Goal: Information Seeking & Learning: Learn about a topic

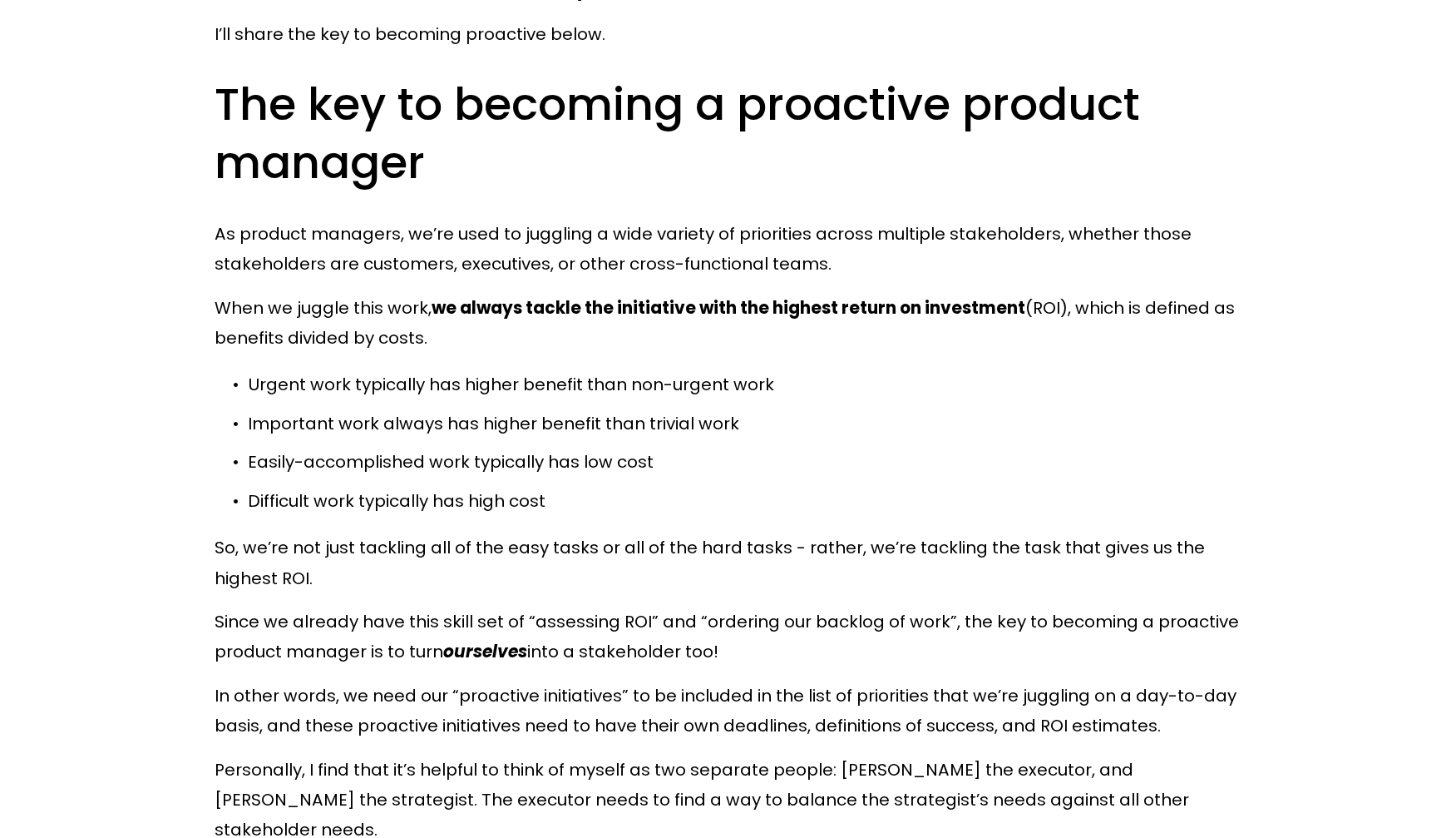
scroll to position [3244, 0]
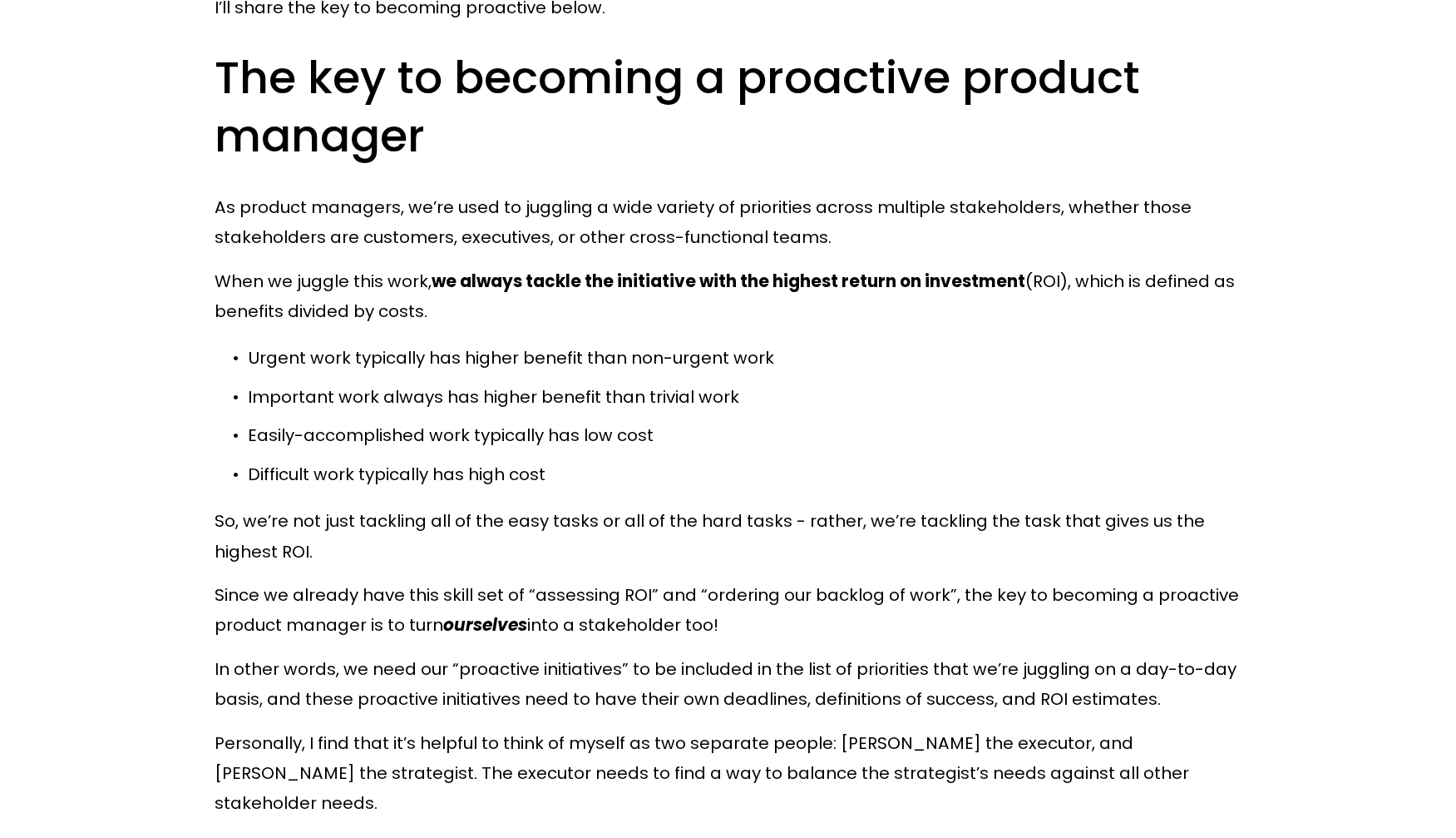
click at [661, 382] on p "Important work always has higher benefit than trivial work" at bounding box center [745, 397] width 993 height 30
click at [651, 338] on div at bounding box center [651, 338] width 0 height 0
click at [912, 422] on p "Easily-accomplished work typically has low cost" at bounding box center [745, 435] width 993 height 30
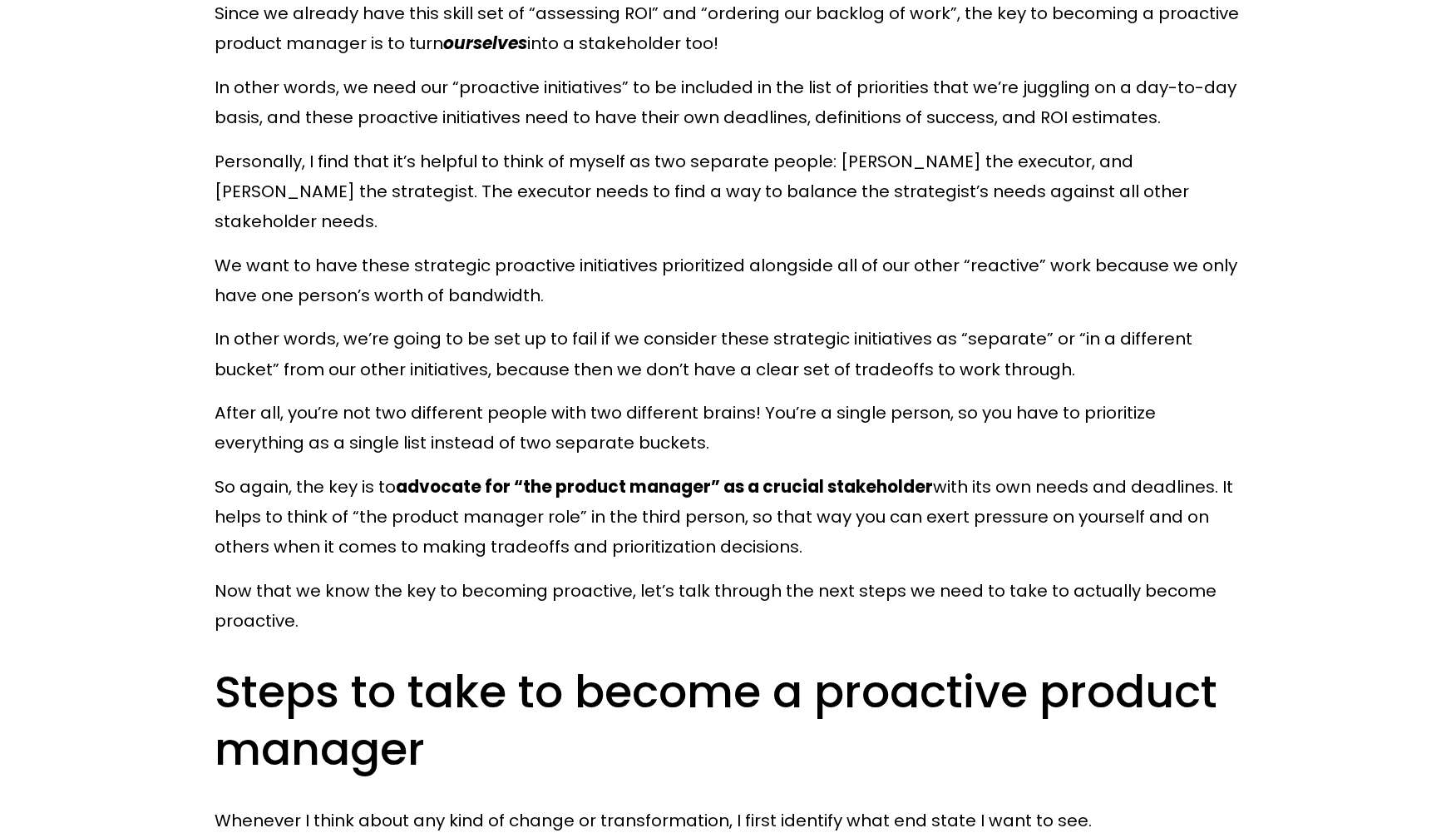
scroll to position [3826, 0]
click at [455, 474] on strong "advocate for “the product manager” as a crucial stakeholder" at bounding box center [664, 486] width 537 height 23
click at [444, 397] on div at bounding box center [444, 397] width 0 height 0
click at [1000, 492] on p "So again, the key is to advocate for “the product manager” as a crucial stakeho…" at bounding box center [728, 516] width 1026 height 91
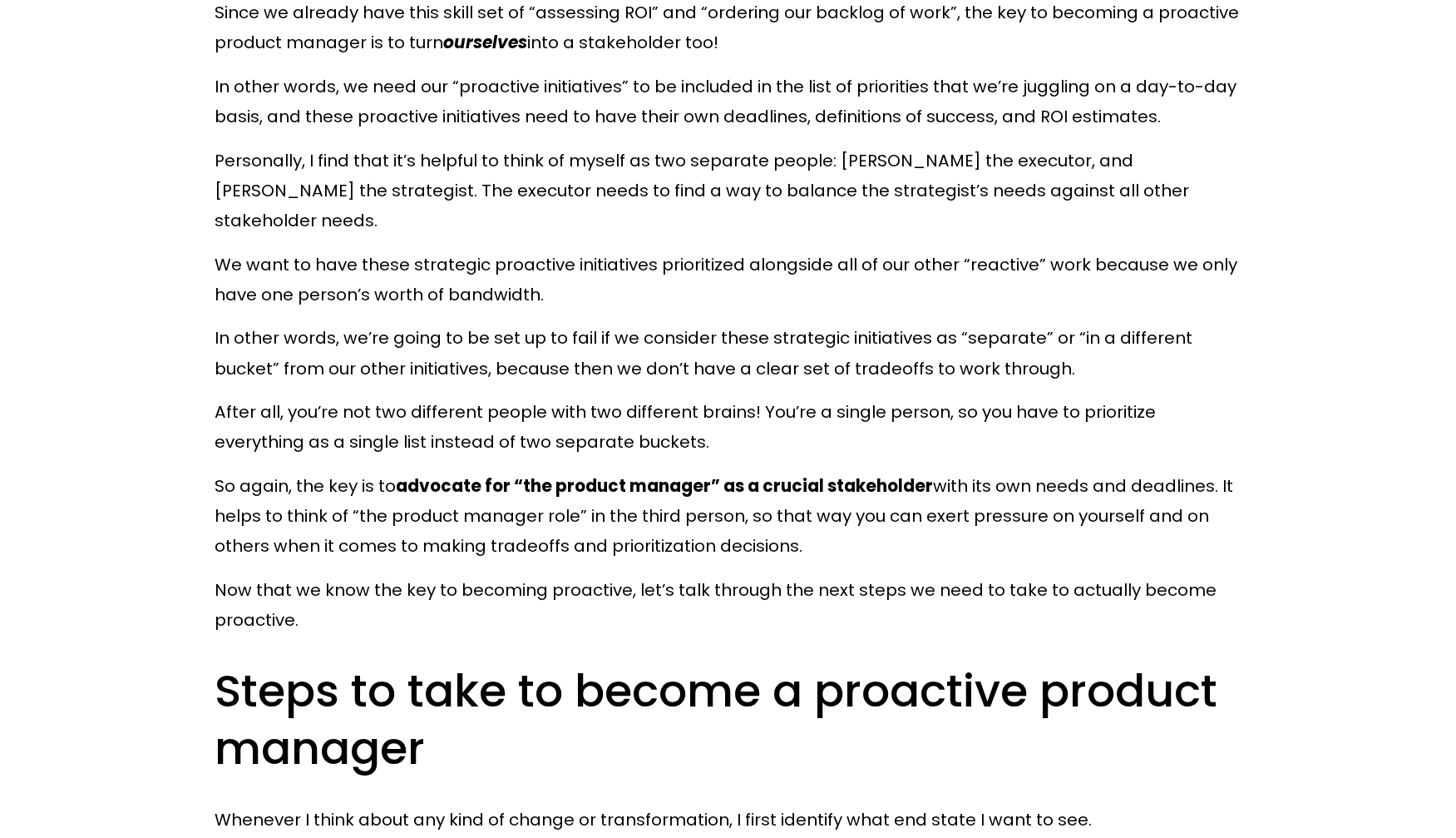
click at [955, 471] on p "So again, the key is to advocate for “the product manager” as a crucial stakeho…" at bounding box center [728, 516] width 1026 height 91
click at [944, 476] on div at bounding box center [944, 476] width 0 height 0
click at [1189, 485] on p "So again, the key is to advocate for “the product manager” as a crucial stakeho…" at bounding box center [728, 516] width 1026 height 91
click at [657, 490] on p "So again, the key is to advocate for “the product manager” as a crucial stakeho…" at bounding box center [728, 516] width 1026 height 91
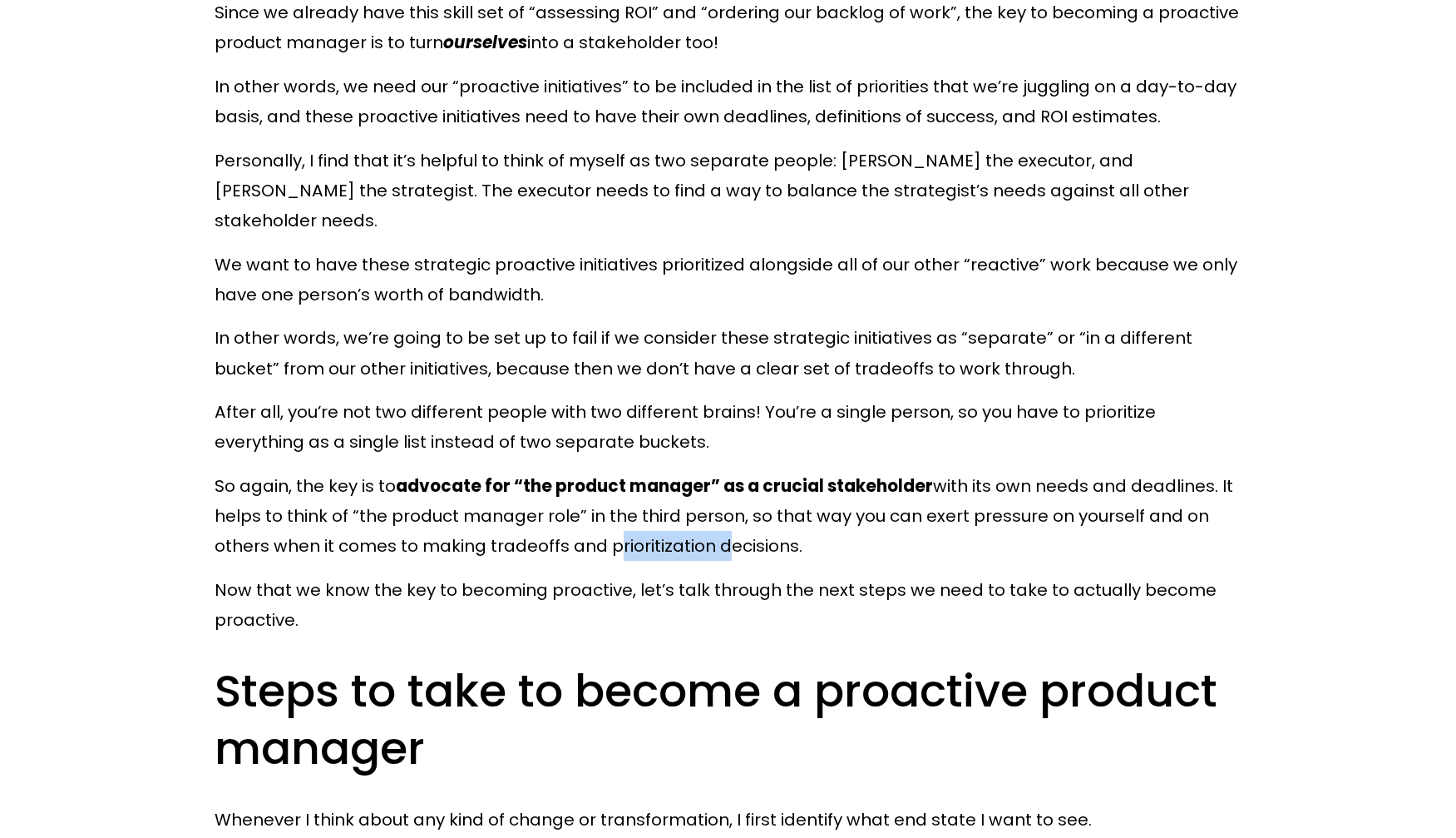
click at [657, 490] on p "So again, the key is to advocate for “the product manager” as a crucial stakeho…" at bounding box center [728, 516] width 1026 height 91
click at [646, 458] on div at bounding box center [646, 458] width 0 height 0
click at [1065, 498] on p "So again, the key is to advocate for “the product manager” as a crucial stakeho…" at bounding box center [728, 516] width 1026 height 91
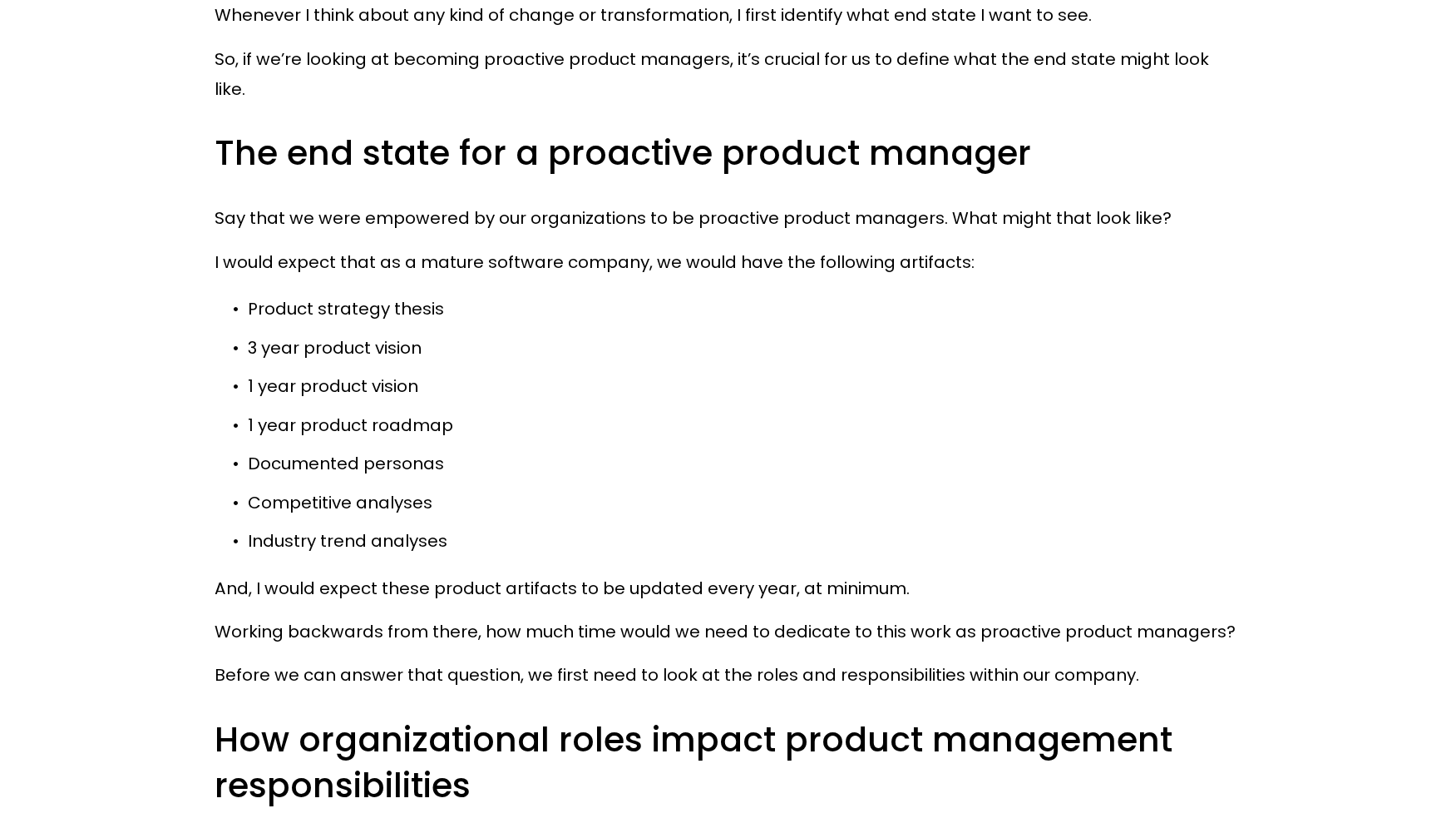
scroll to position [4658, 0]
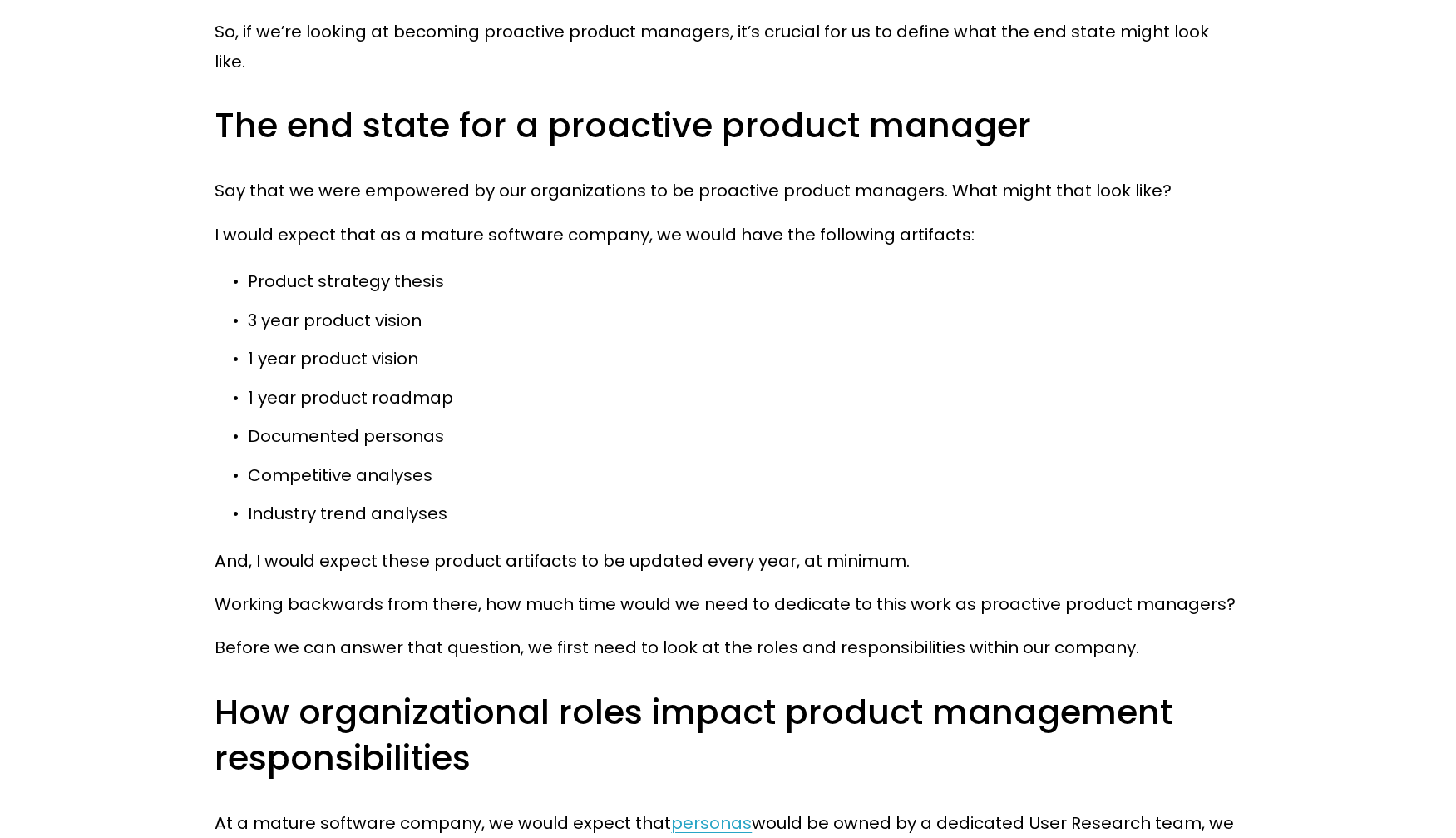
click at [428, 267] on p "Product strategy thesis" at bounding box center [745, 282] width 993 height 30
click at [417, 243] on div at bounding box center [417, 243] width 0 height 0
click at [722, 382] on p "1 year product roadmap" at bounding box center [745, 397] width 993 height 30
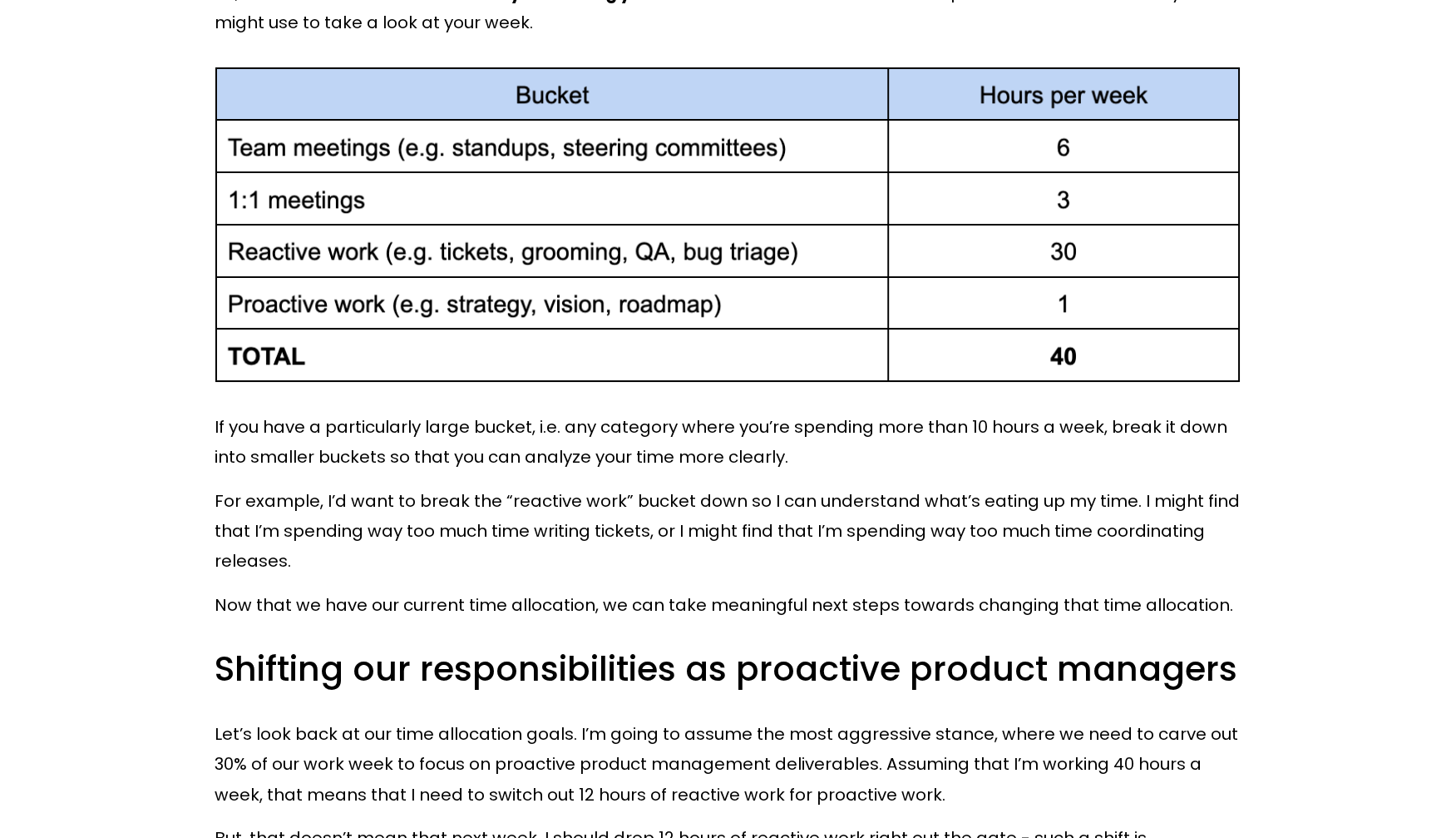
scroll to position [6238, 0]
drag, startPoint x: 541, startPoint y: 377, endPoint x: 564, endPoint y: 377, distance: 23.0
click at [564, 411] on p "If you have a particularly large bucket, i.e. any category where you’re spendin…" at bounding box center [728, 441] width 1026 height 61
copy p "i.e."
click at [721, 485] on p "For example, I’d want to break the “reactive work” bucket down so I can underst…" at bounding box center [728, 530] width 1026 height 91
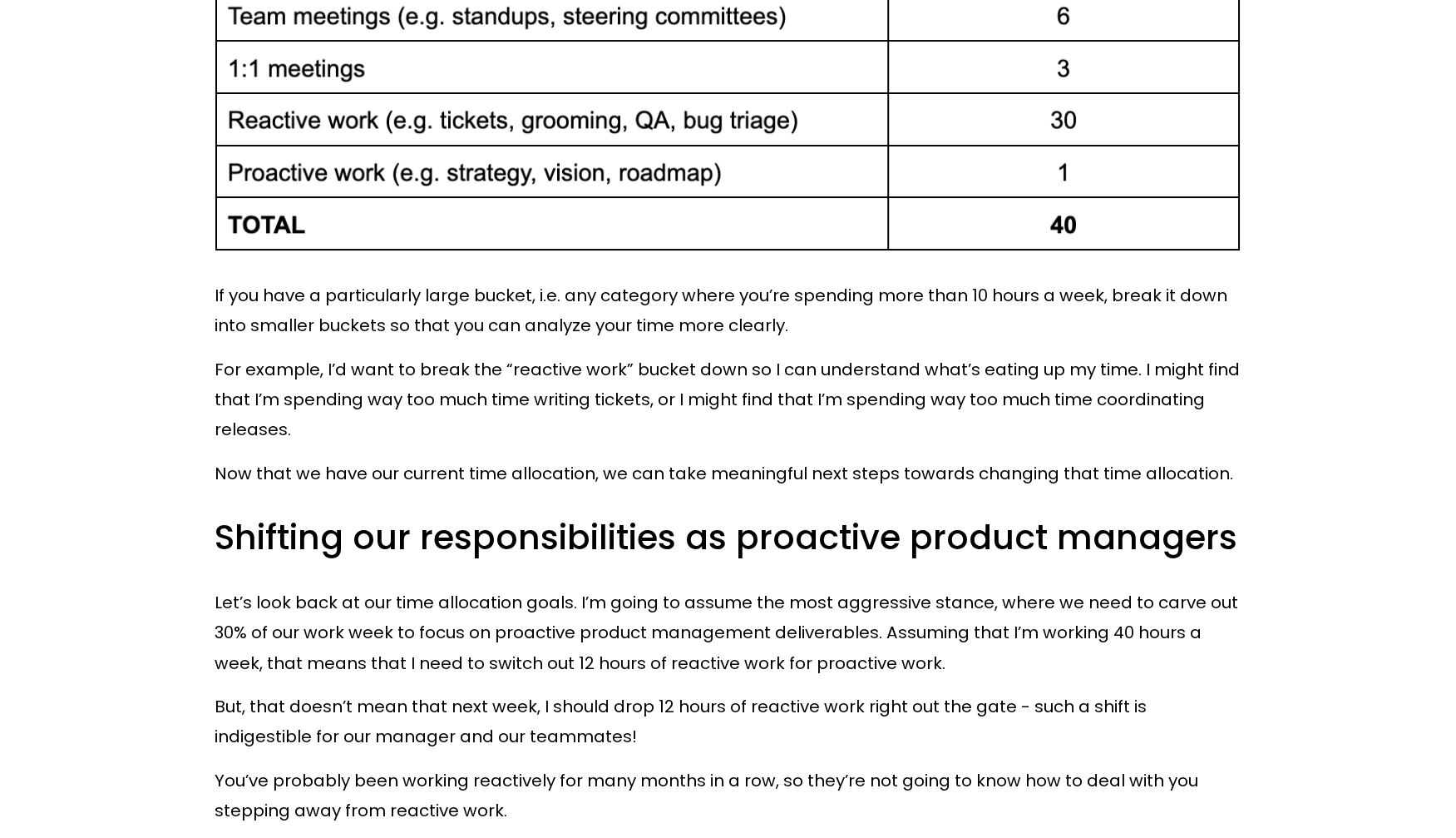
scroll to position [6405, 0]
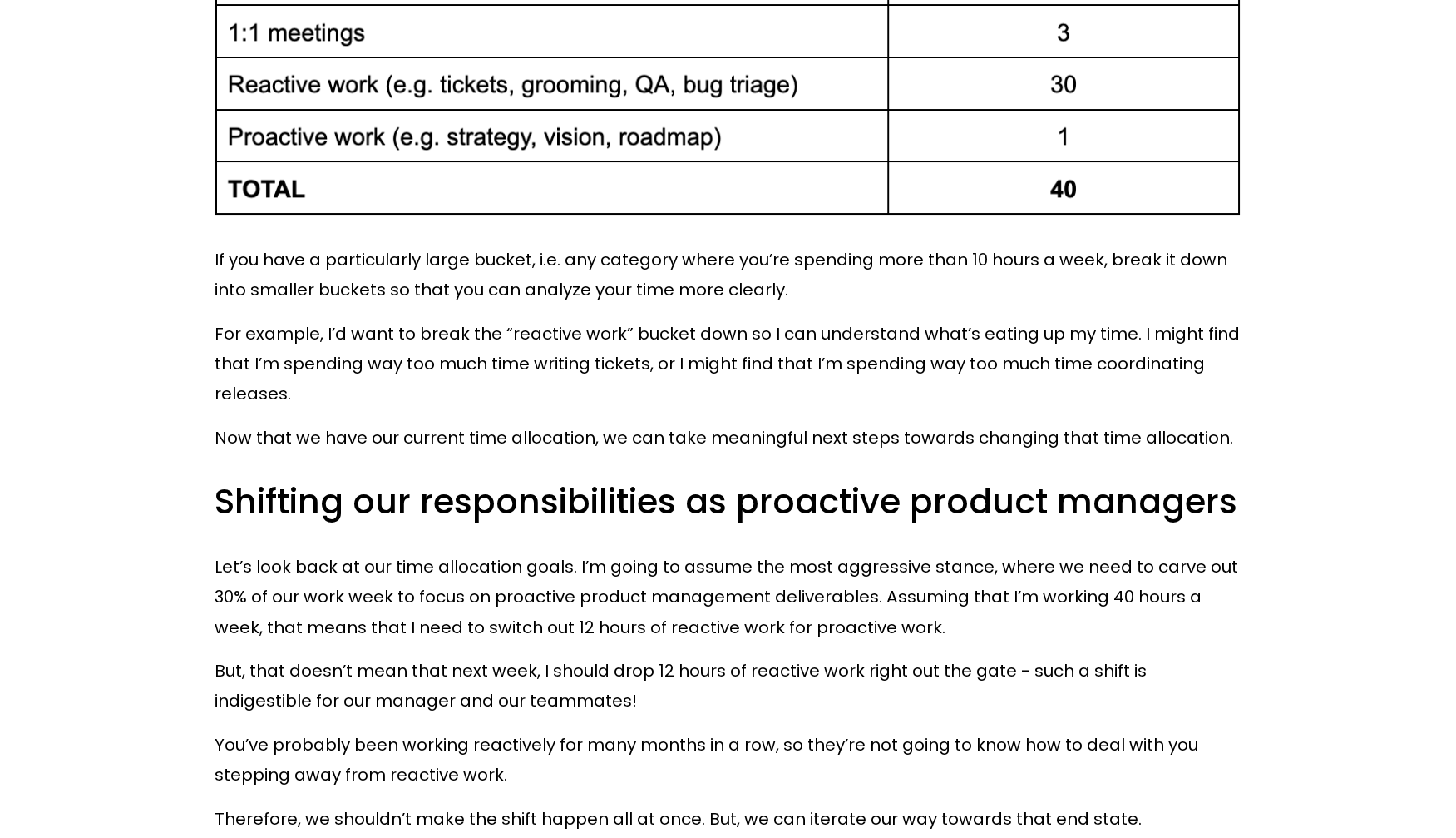
drag, startPoint x: 1133, startPoint y: 441, endPoint x: 189, endPoint y: 481, distance: 944.8
click at [233, 479] on h3 "Shifting our responsibilities as proactive product managers" at bounding box center [728, 501] width 1026 height 46
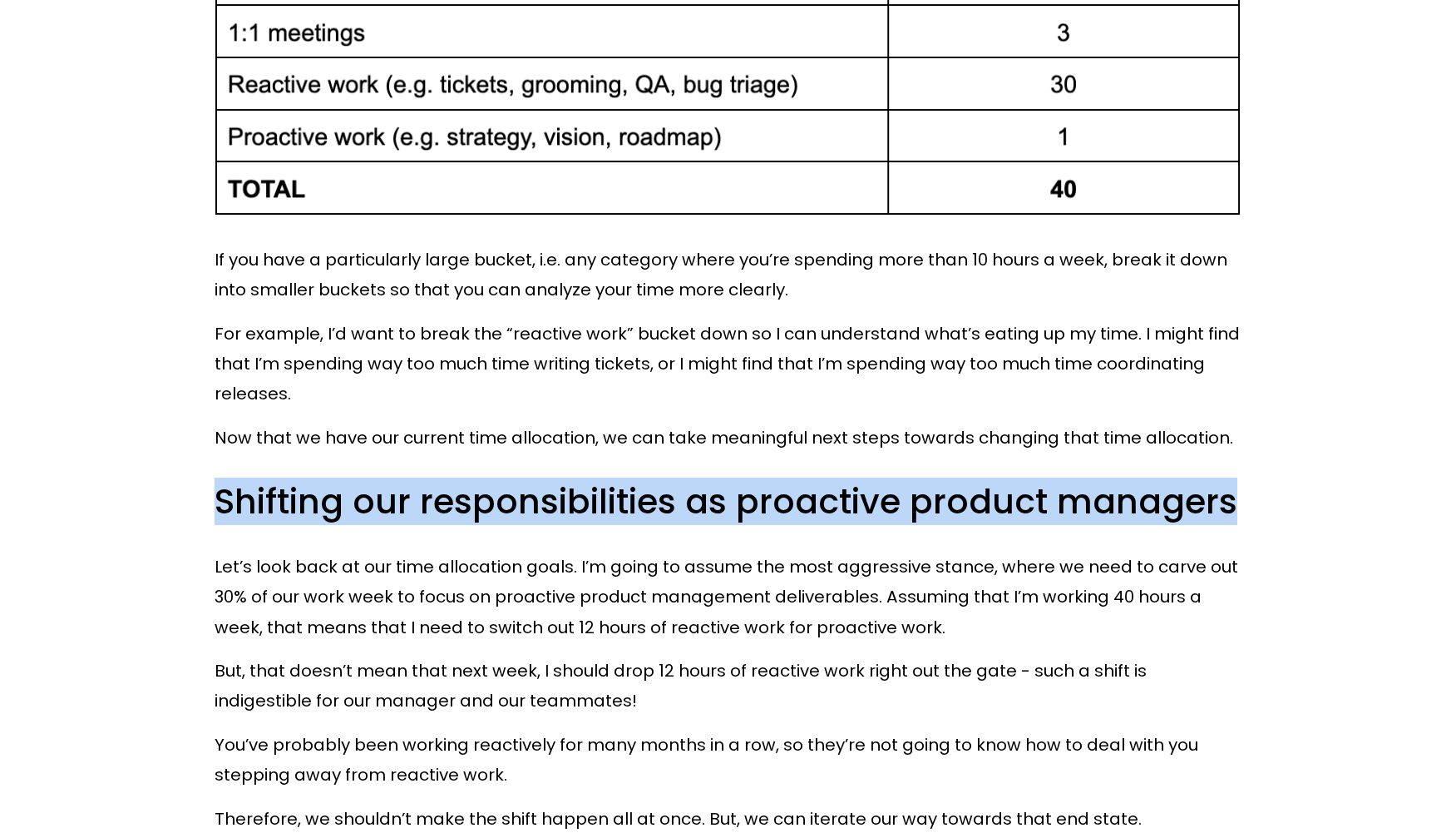
drag, startPoint x: 221, startPoint y: 456, endPoint x: 651, endPoint y: 523, distance: 435.2
click at [532, 488] on h3 "Shifting our responsibilities as proactive product managers" at bounding box center [728, 501] width 1026 height 46
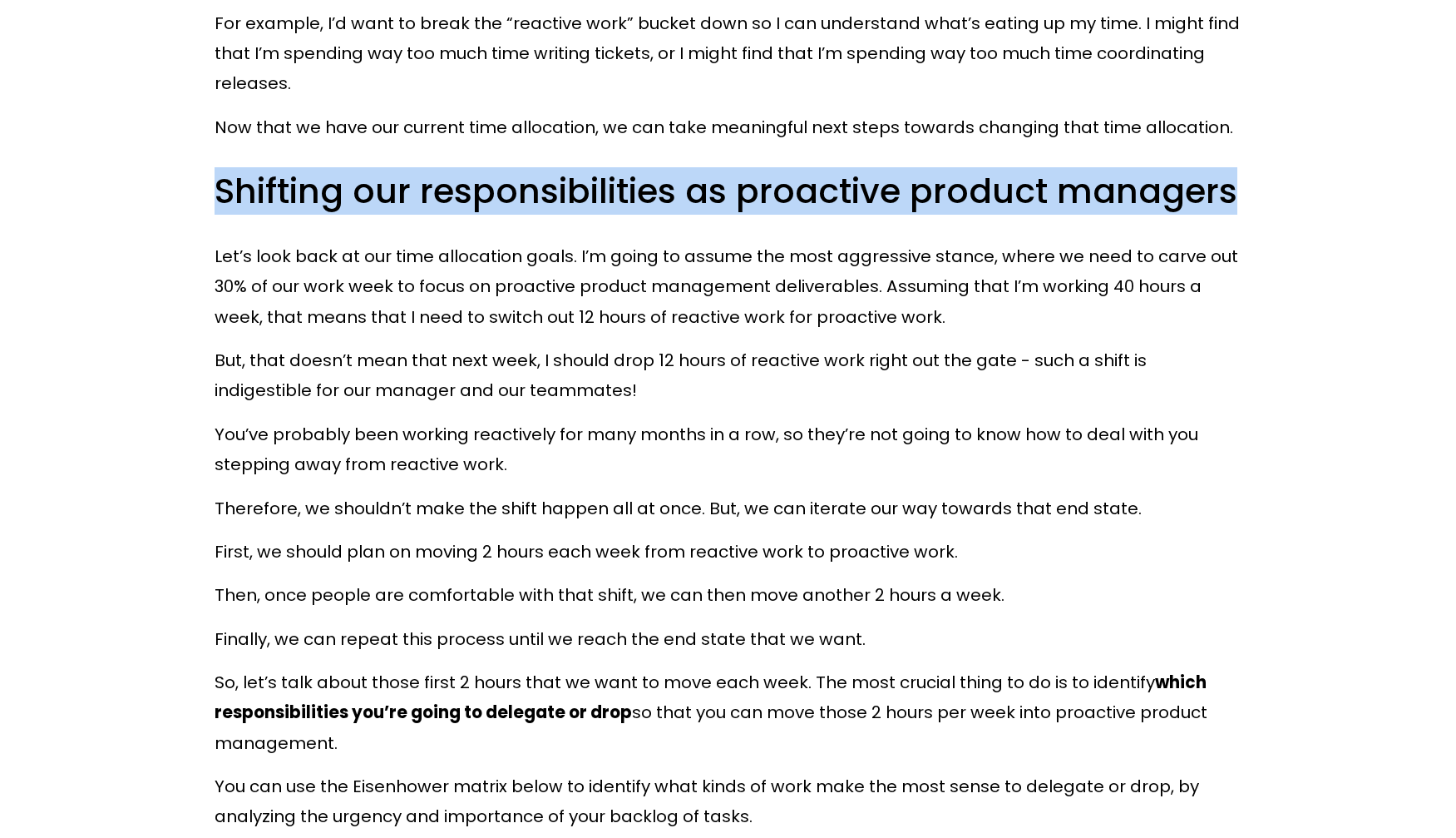
scroll to position [6737, 0]
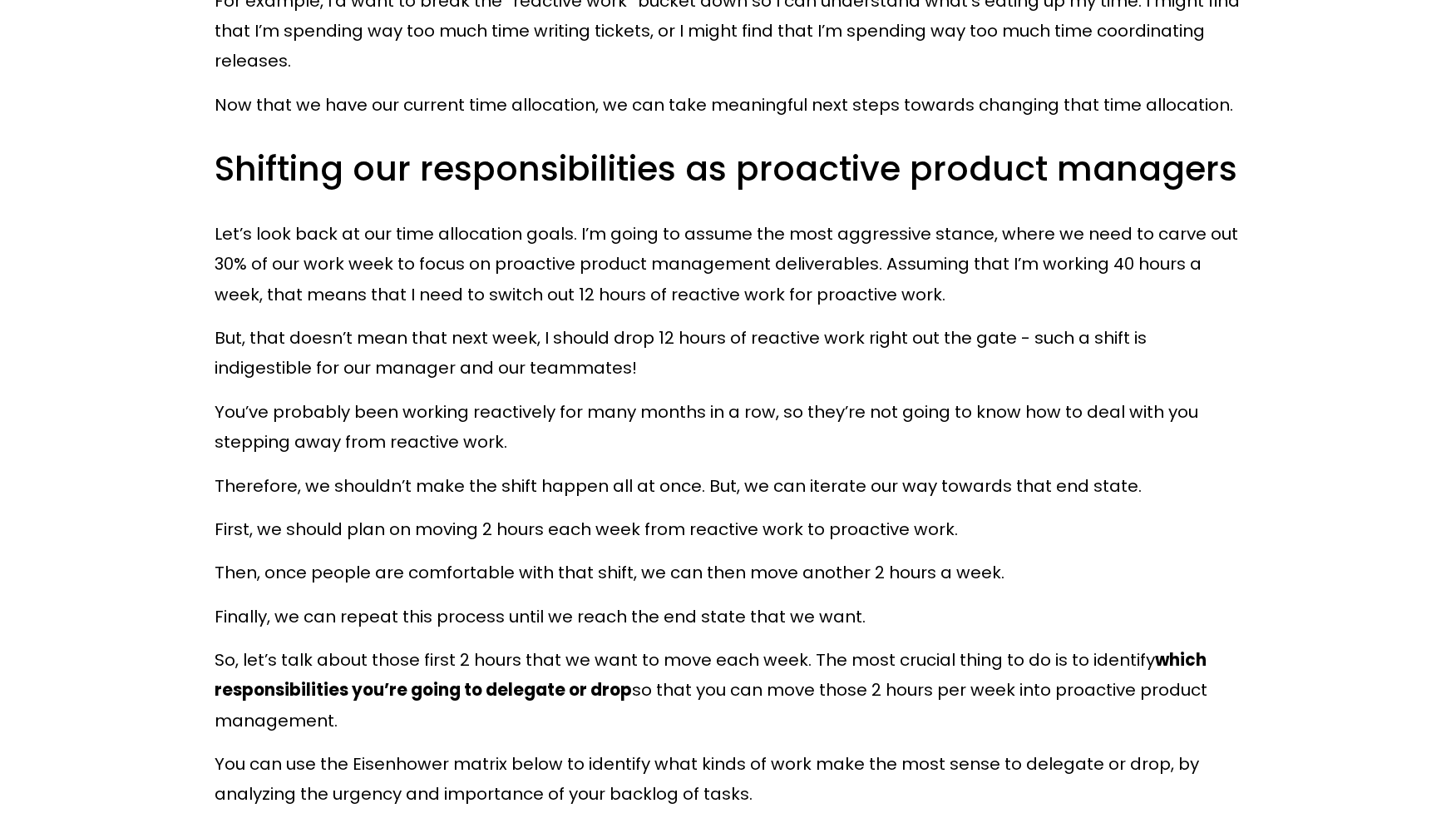
click at [1253, 573] on div "If you have a particularly large bucket, i.e. any category where you’re spendin…" at bounding box center [728, 360] width 1055 height 925
click at [1010, 417] on p "You’ve probably been working reactively for many months in a row, so they’re no…" at bounding box center [728, 426] width 1026 height 61
drag, startPoint x: 1013, startPoint y: 414, endPoint x: 1153, endPoint y: 431, distance: 141.0
click at [1153, 431] on p "You’ve probably been working reactively for many months in a row, so they’re no…" at bounding box center [728, 426] width 1026 height 61
click at [972, 496] on p "Therefore, we shouldn’t make the shift happen all at once. But, we can iterate …" at bounding box center [728, 486] width 1026 height 30
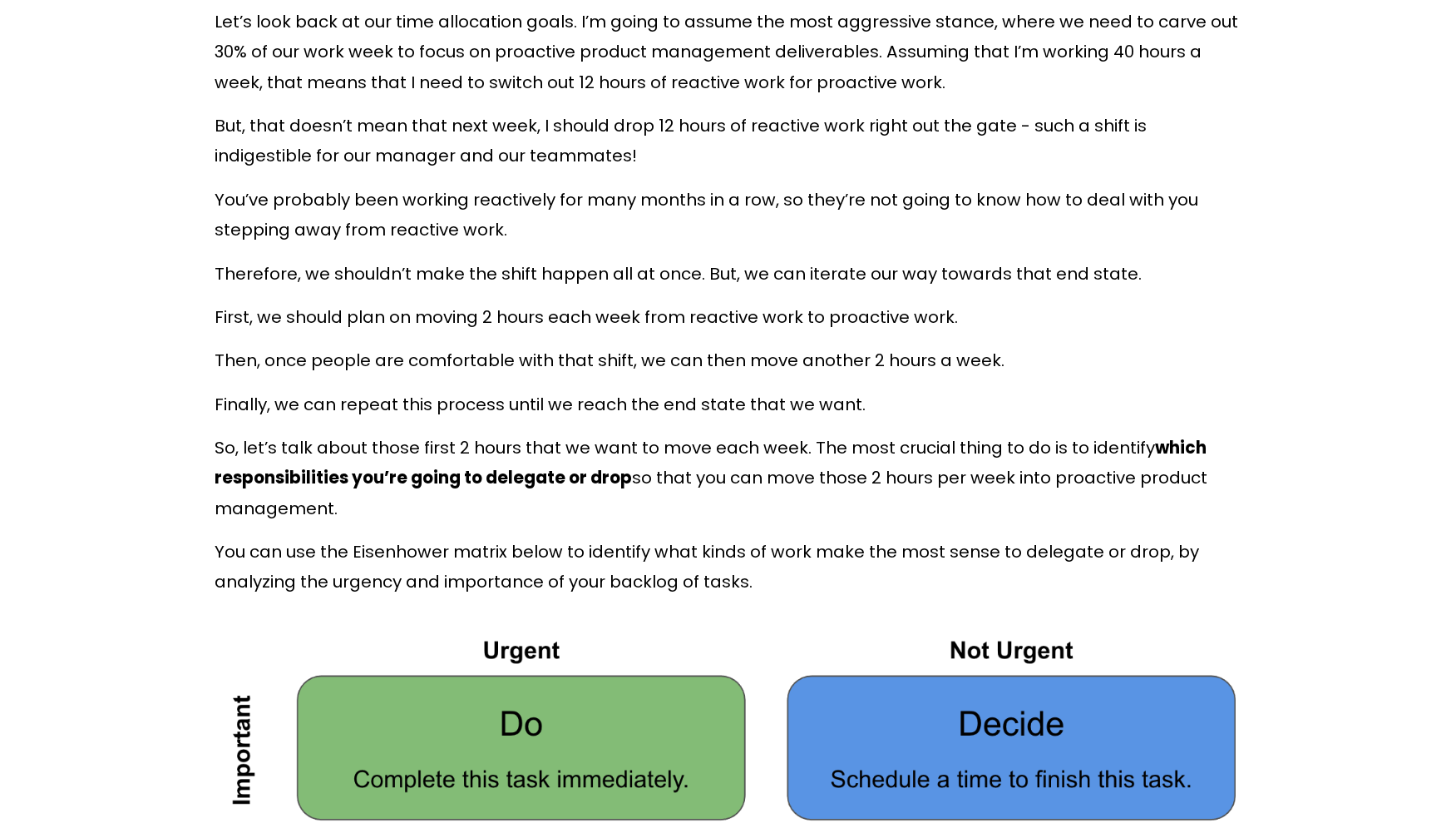
scroll to position [6987, 0]
